Goal: Task Accomplishment & Management: Use online tool/utility

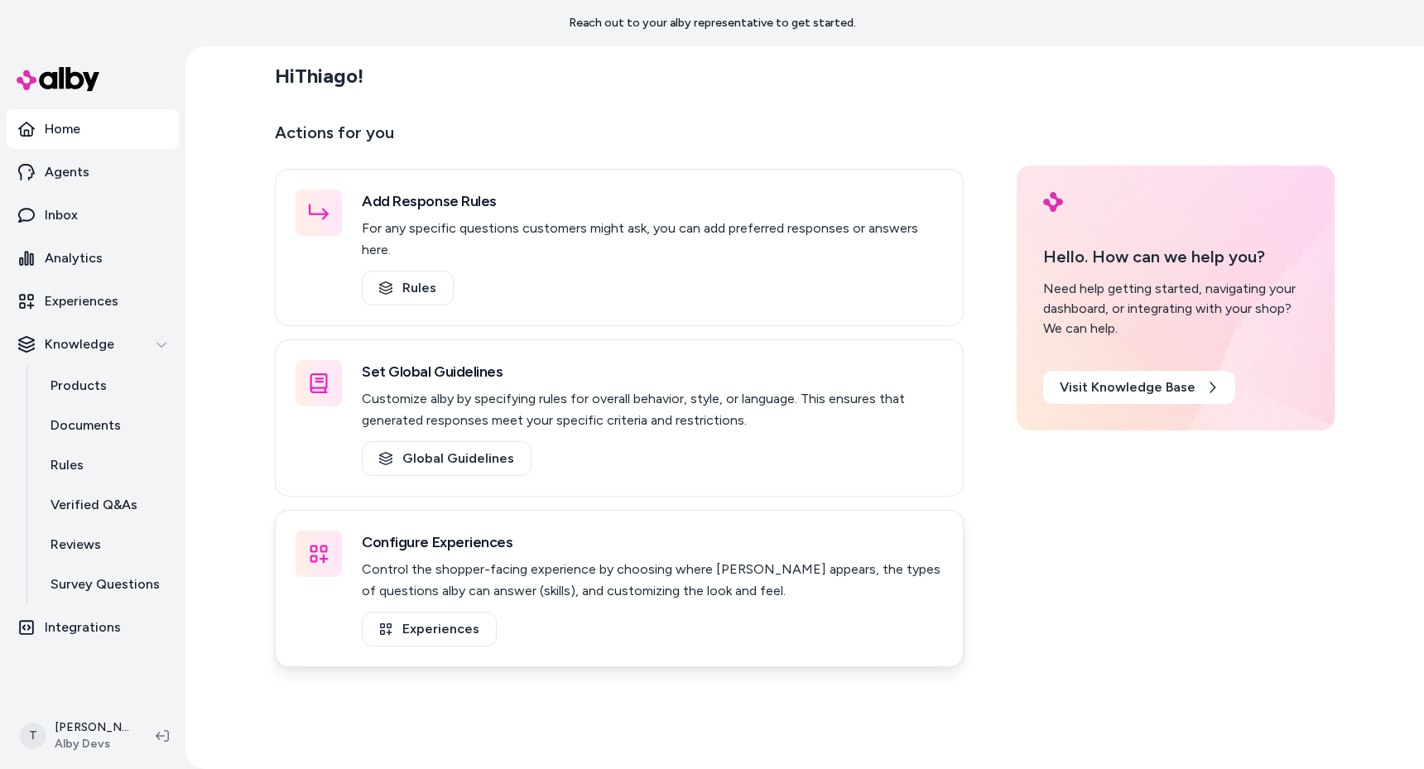
click at [297, 510] on div "Configure Experiences Control the shopper-facing experience by choosing where a…" at bounding box center [619, 588] width 689 height 157
click at [247, 477] on div "Hi Thiago ! Actions for you Add Response Rules For any specific questions custo…" at bounding box center [804, 407] width 1239 height 723
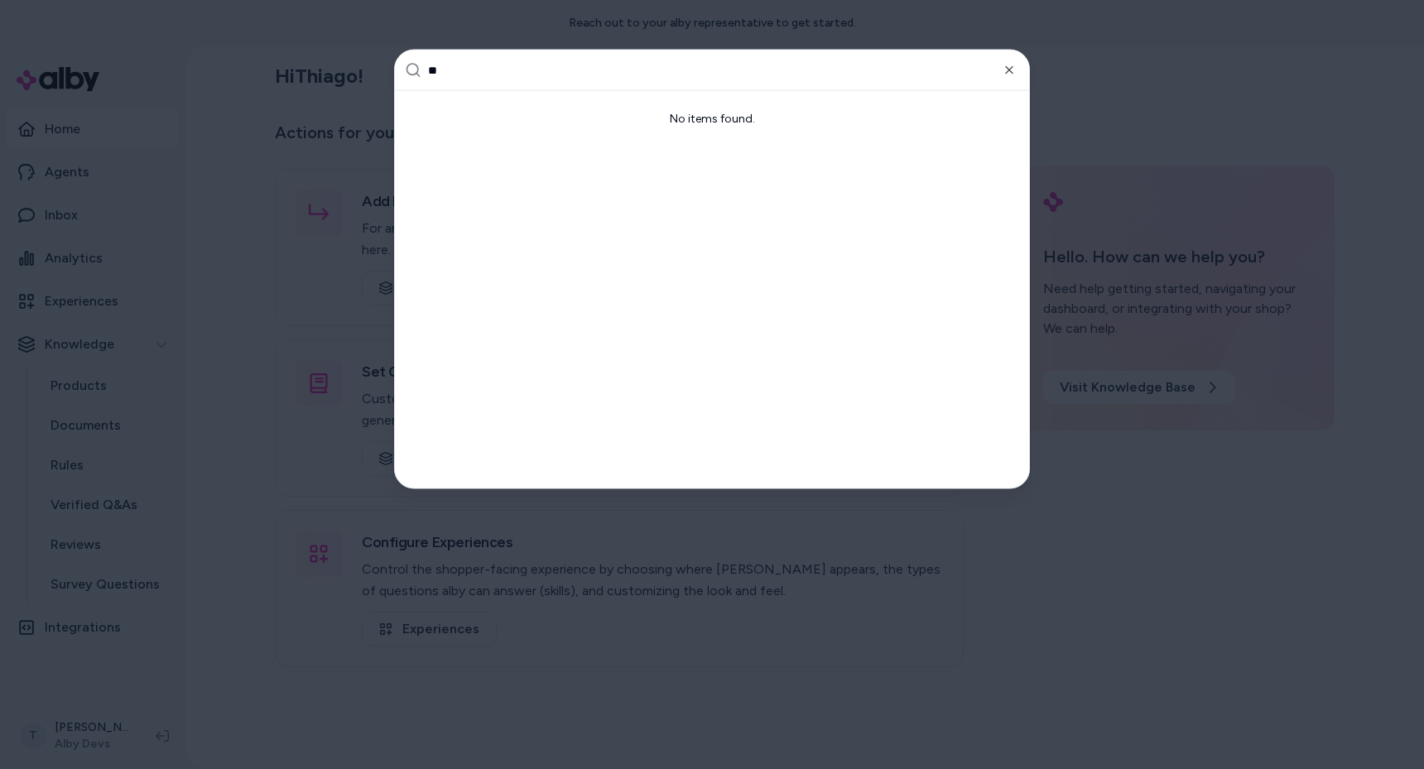
type input "***"
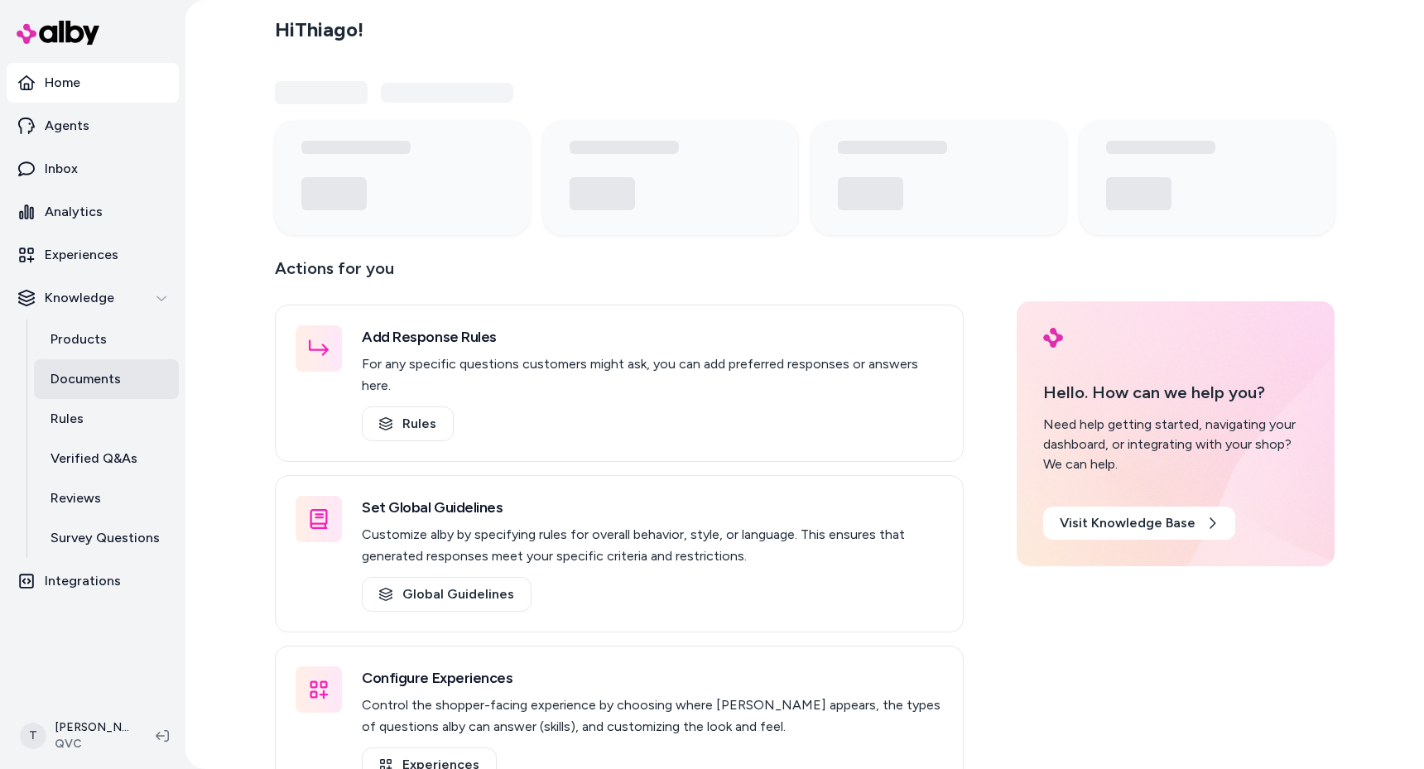
click at [108, 376] on p "Documents" at bounding box center [86, 379] width 70 height 20
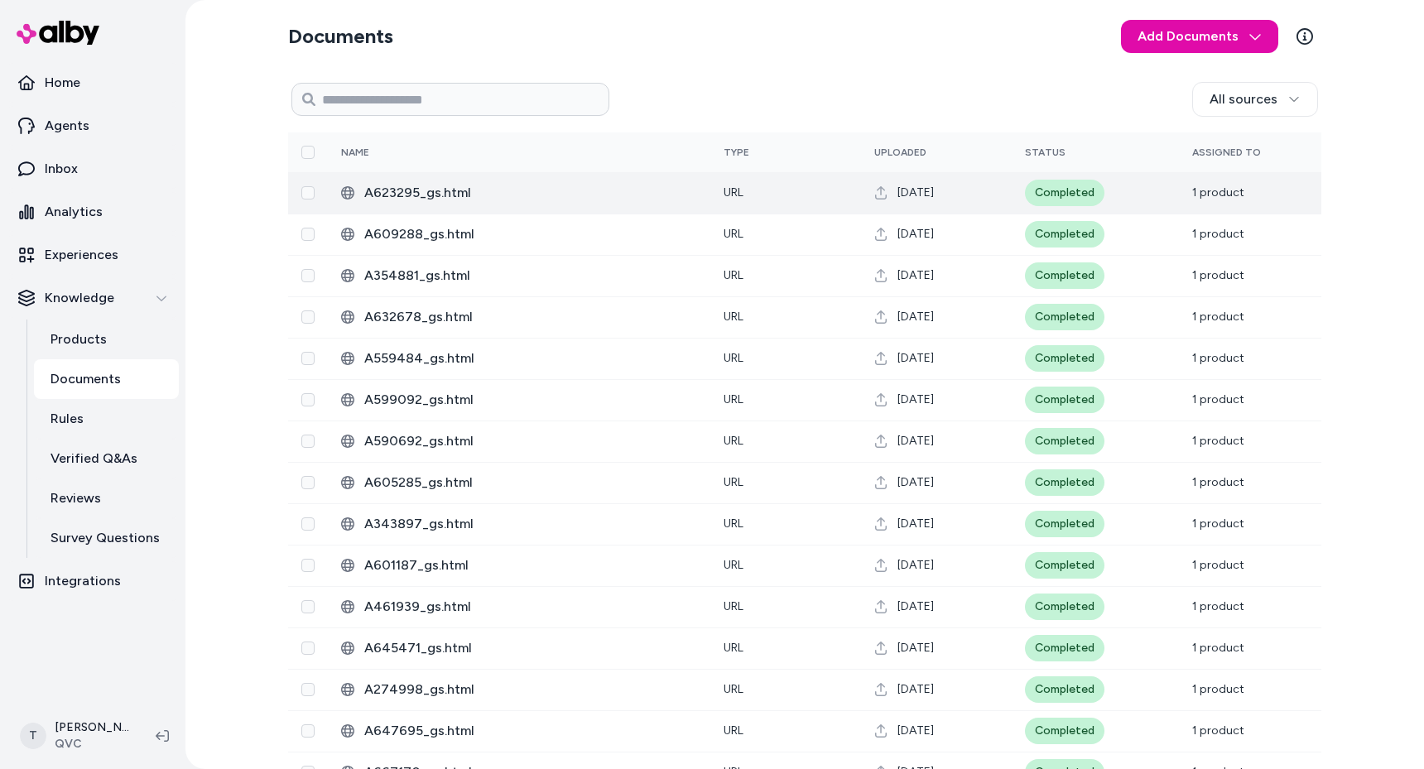
click at [1123, 195] on td "Completed" at bounding box center [1095, 192] width 167 height 41
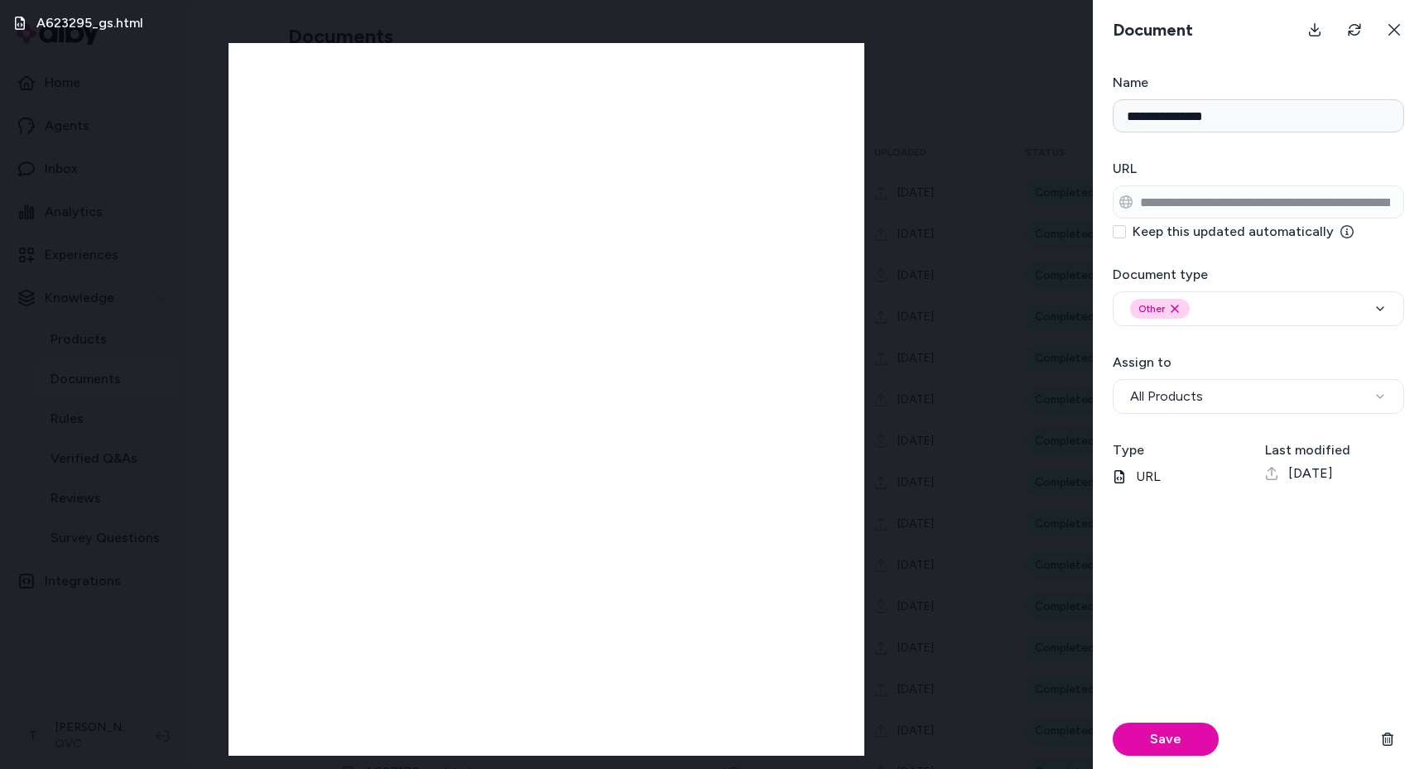
click at [943, 199] on div "A623295_gs.html" at bounding box center [546, 384] width 1093 height 769
